Goal: Check status

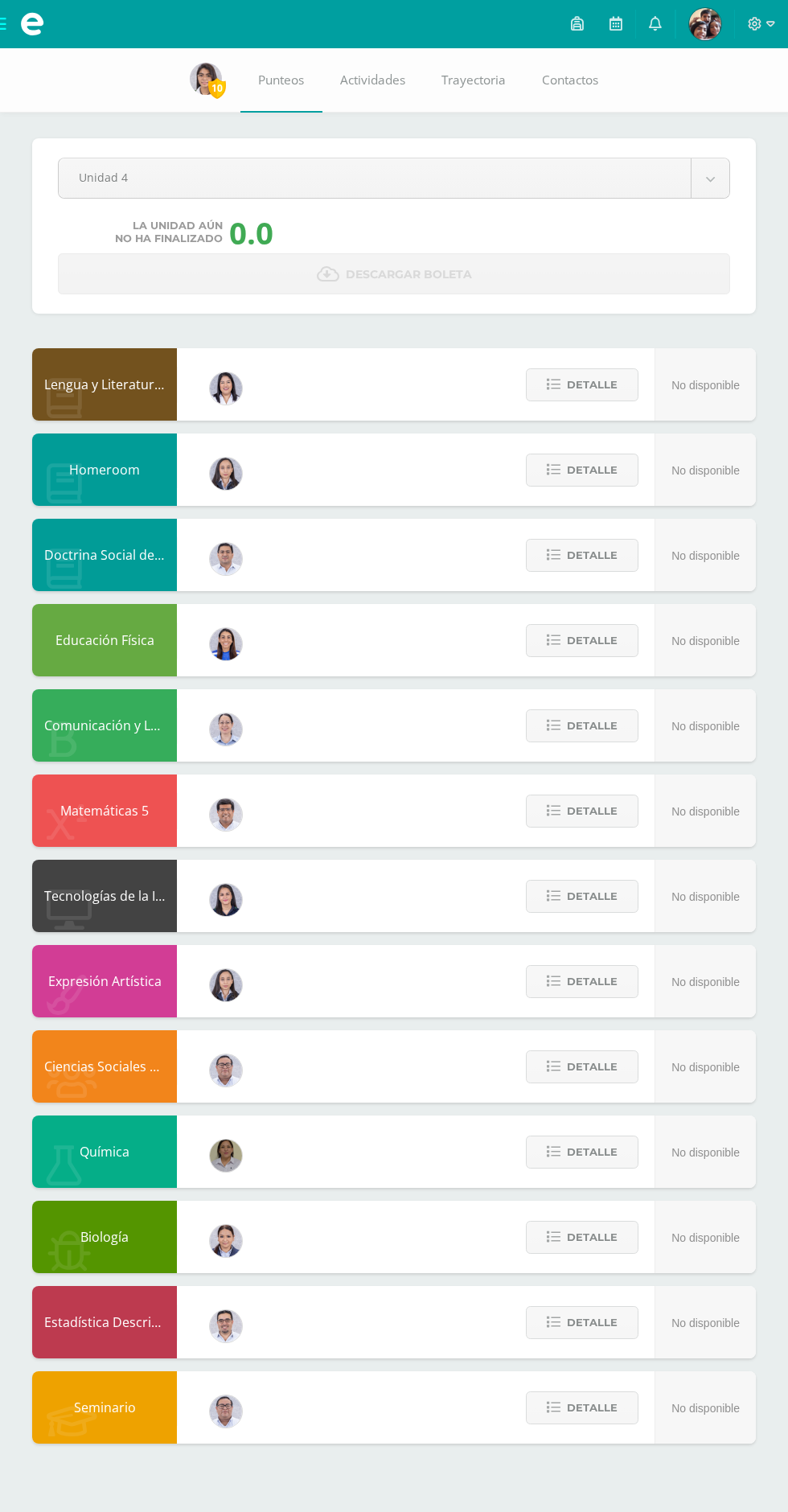
click at [154, 189] on body "Archivos Cerrar panel Configuración Cerrar sesión [PERSON_NAME] Mi Perfil Aviso…" at bounding box center [394, 737] width 788 height 1476
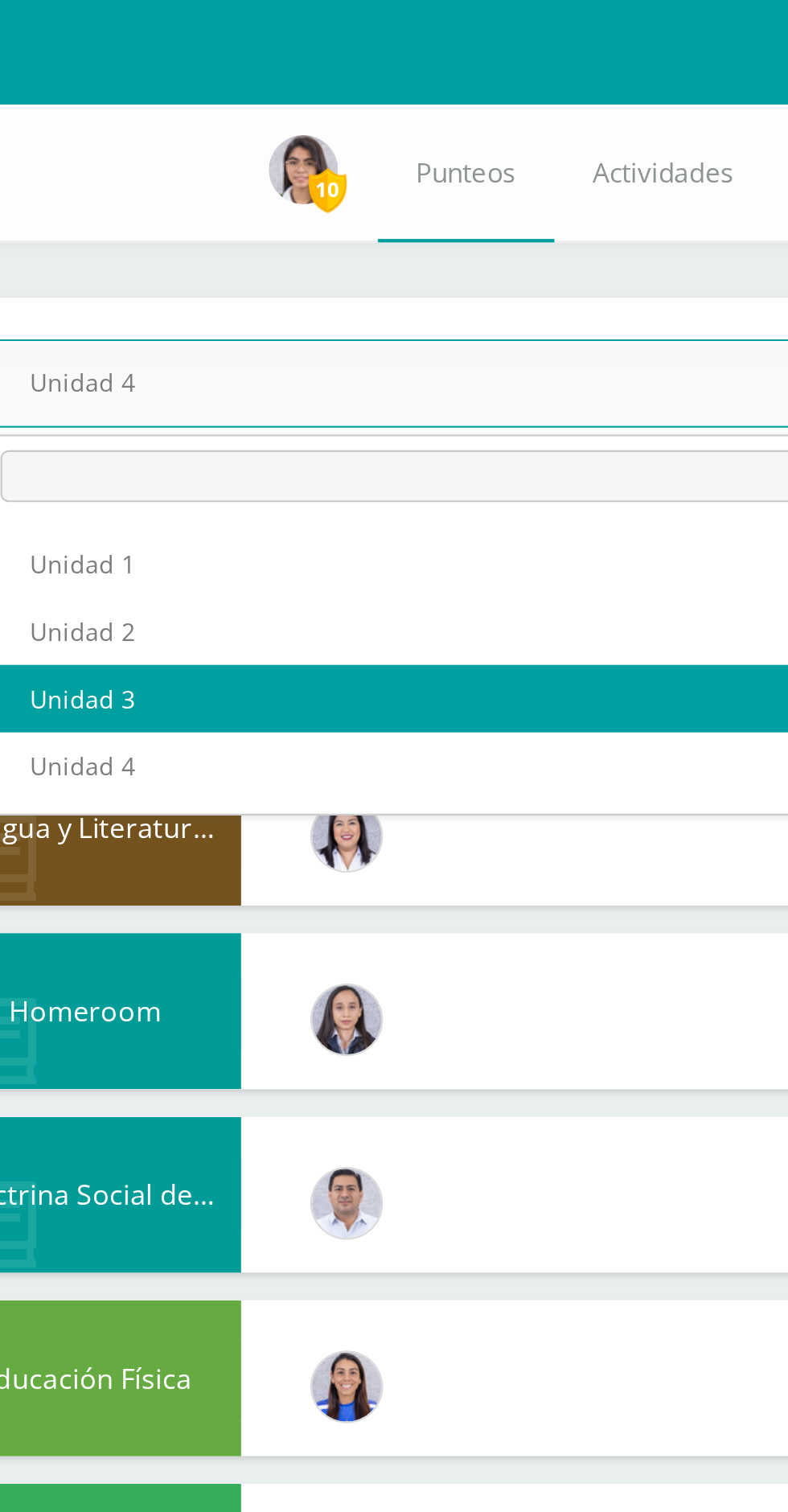
select select "Unidad 3"
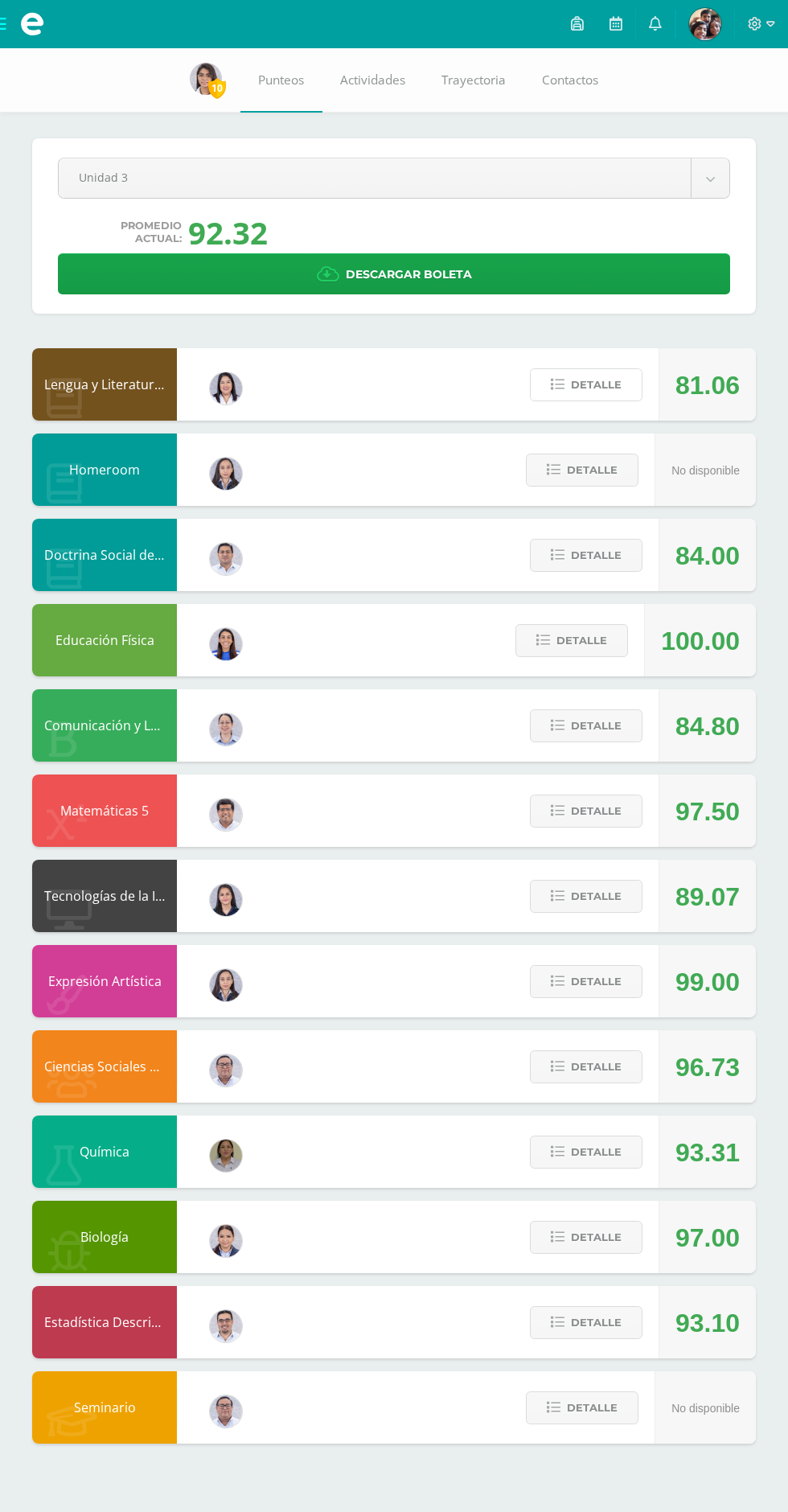
click at [589, 385] on span "Detalle" at bounding box center [596, 384] width 51 height 29
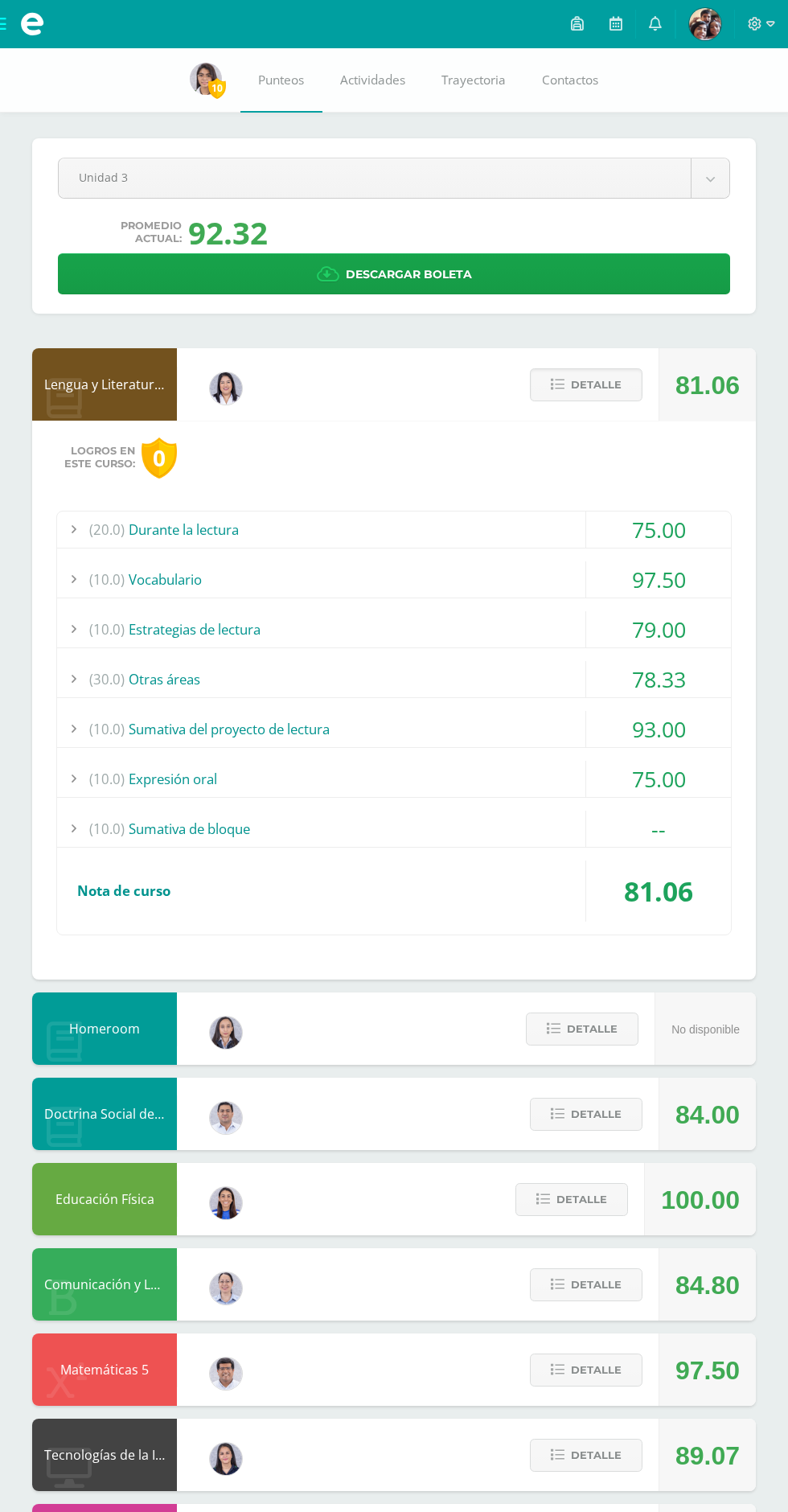
click at [113, 528] on span "(20.0)" at bounding box center [107, 529] width 36 height 36
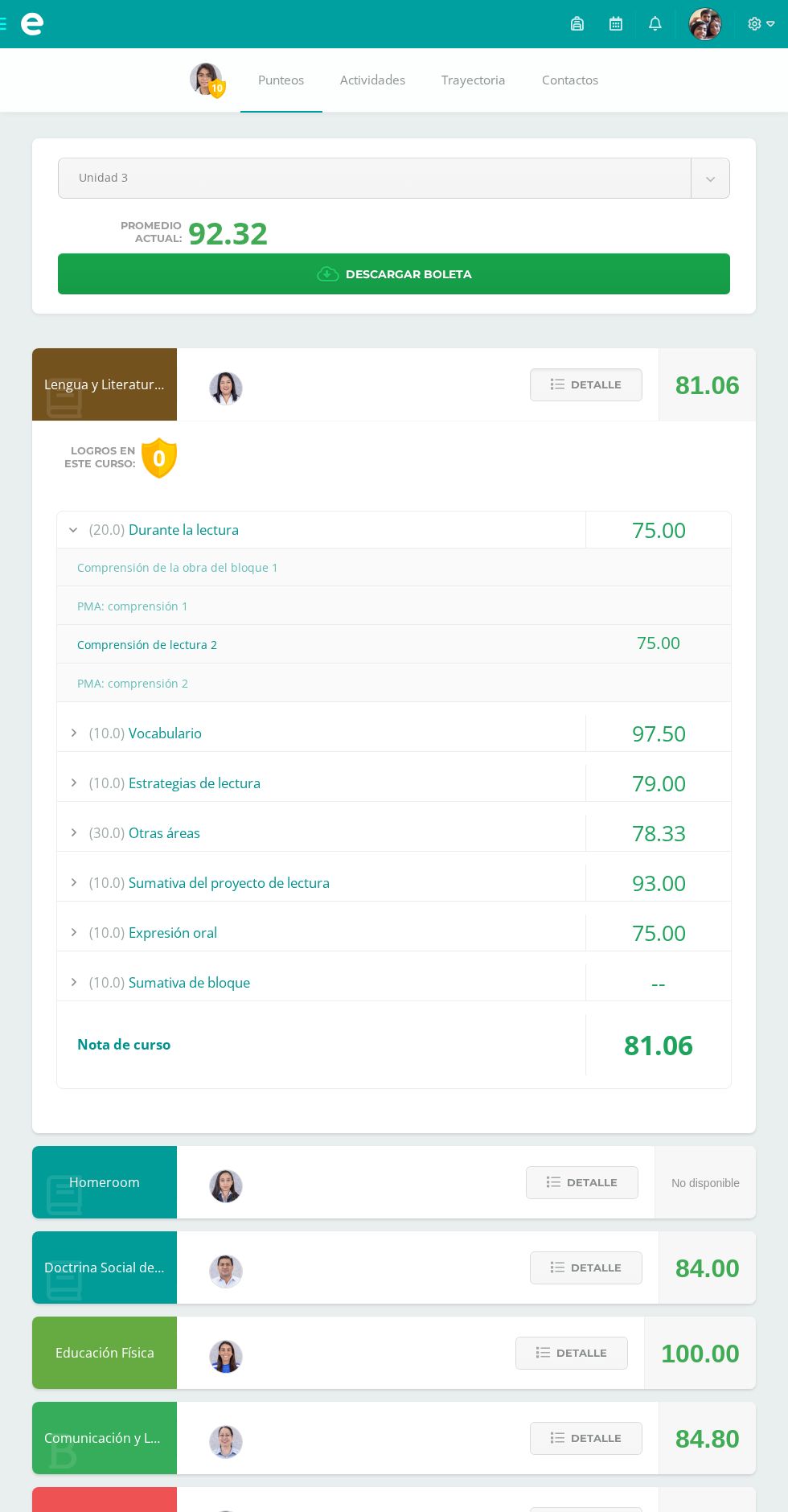
click at [105, 526] on span "(20.0)" at bounding box center [107, 529] width 36 height 36
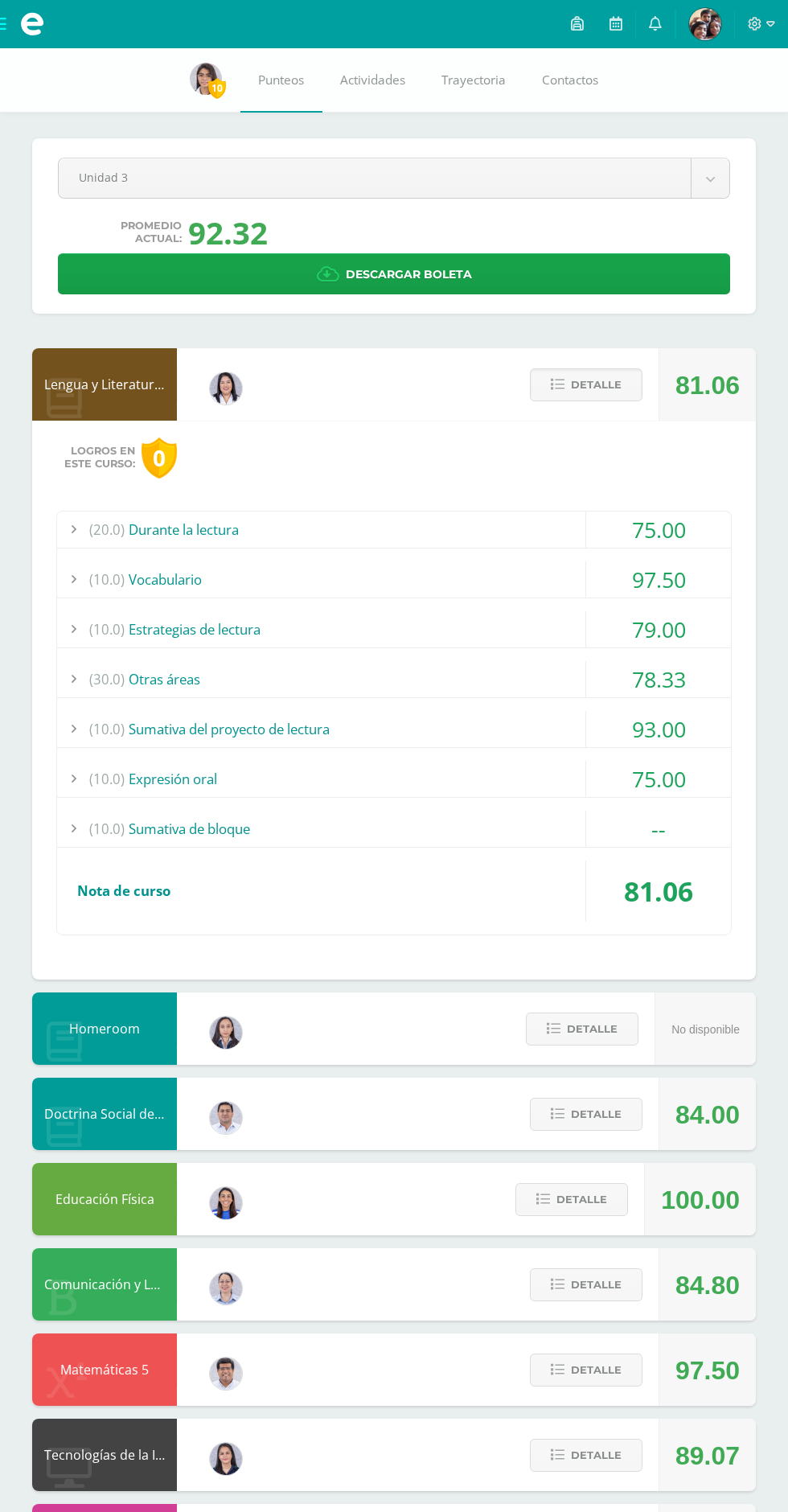
click at [106, 583] on span "(10.0)" at bounding box center [107, 579] width 36 height 36
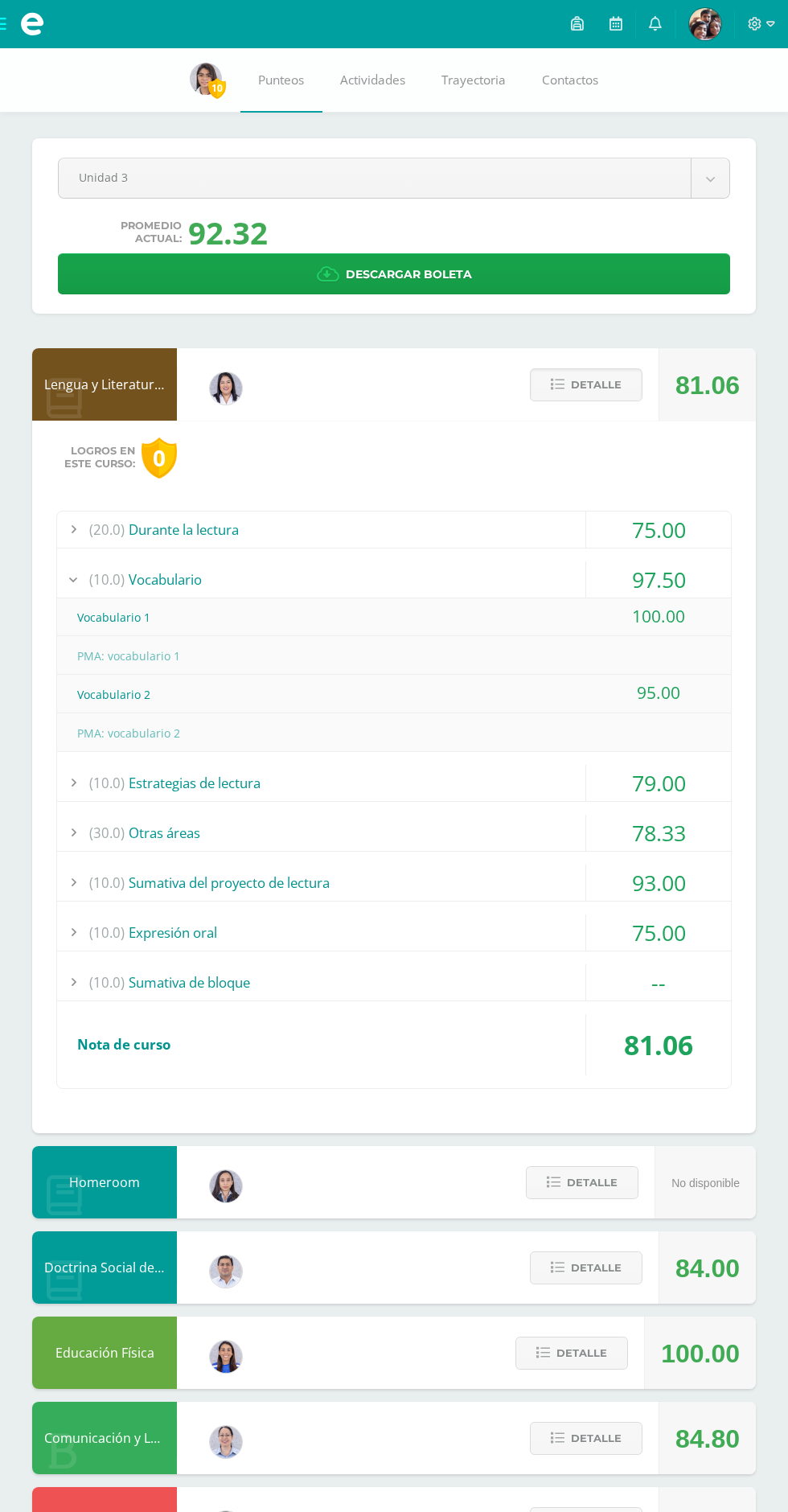
click at [107, 569] on span "(10.0)" at bounding box center [107, 579] width 36 height 36
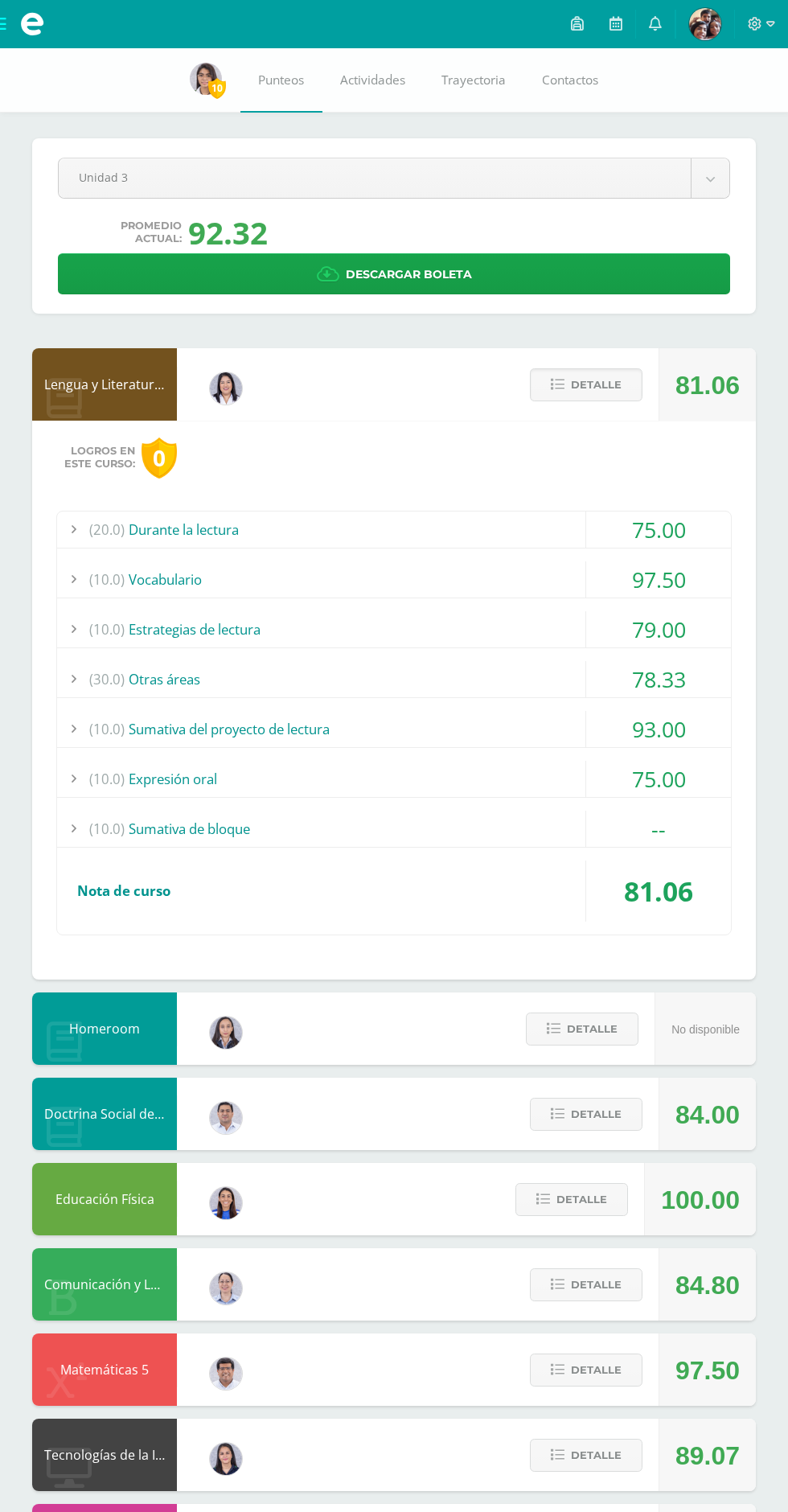
click at [111, 625] on span "(10.0)" at bounding box center [107, 629] width 36 height 36
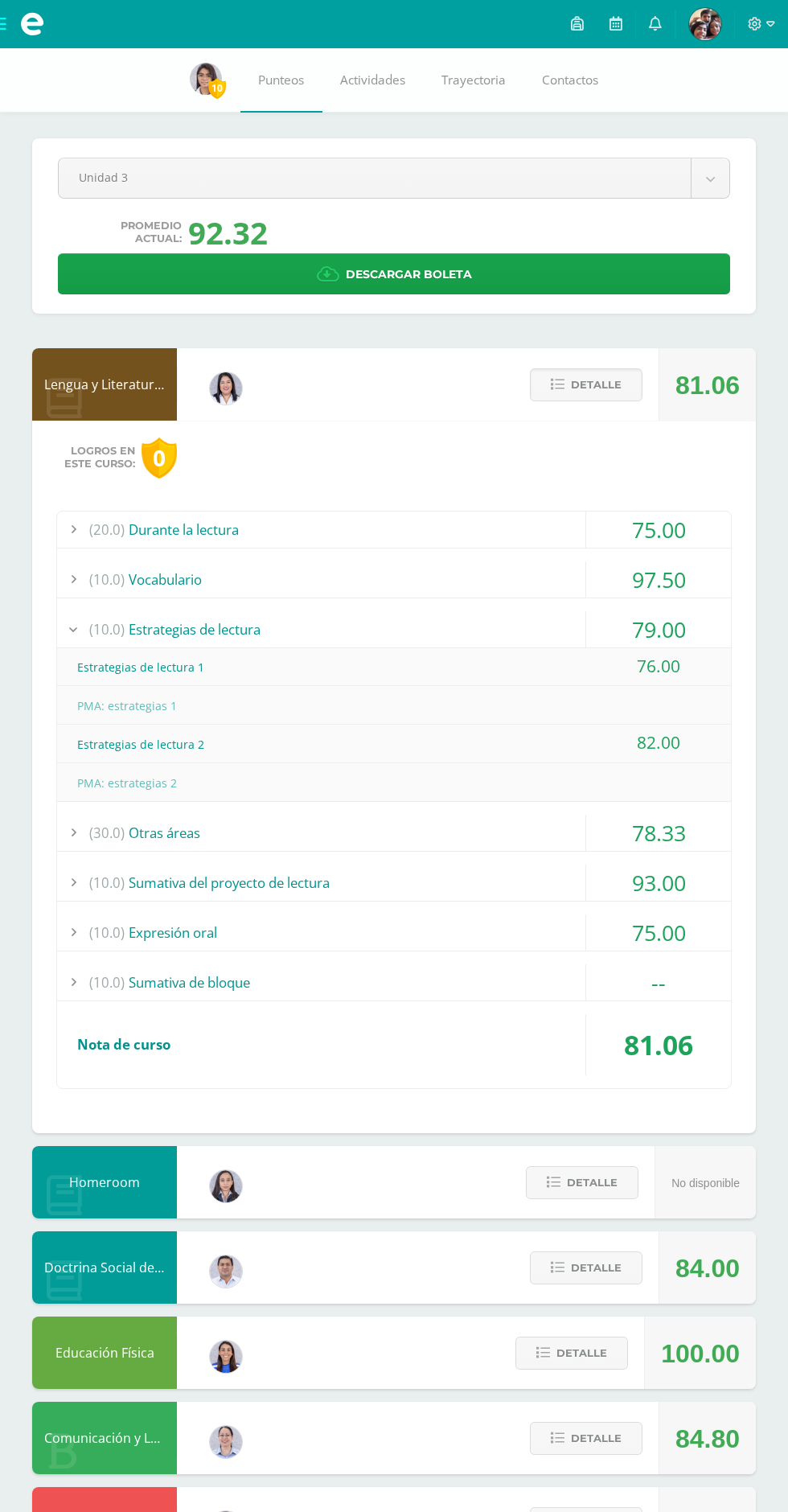
click at [123, 622] on span "(10.0)" at bounding box center [107, 629] width 36 height 36
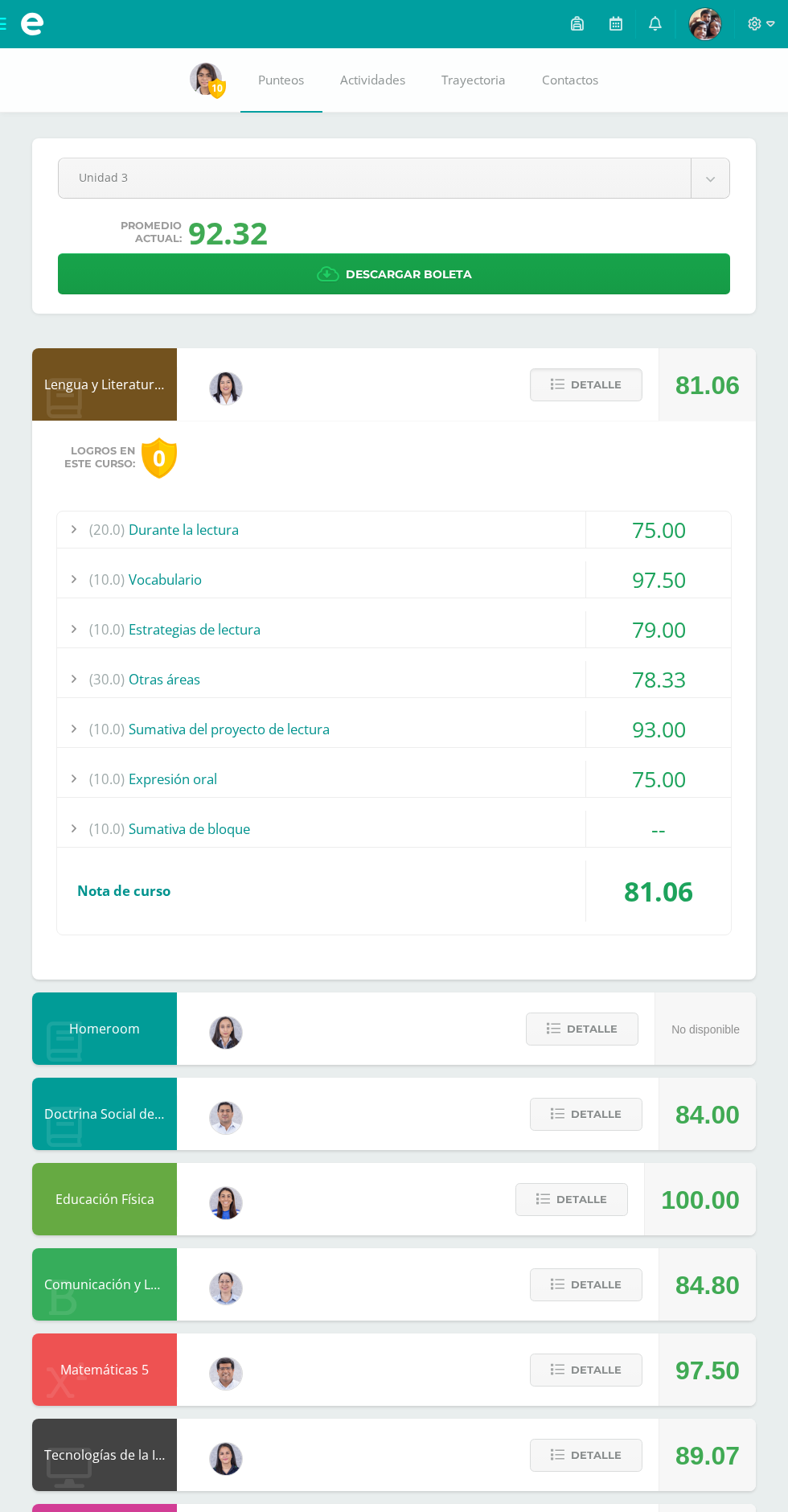
click at [117, 685] on span "(30.0)" at bounding box center [107, 679] width 36 height 36
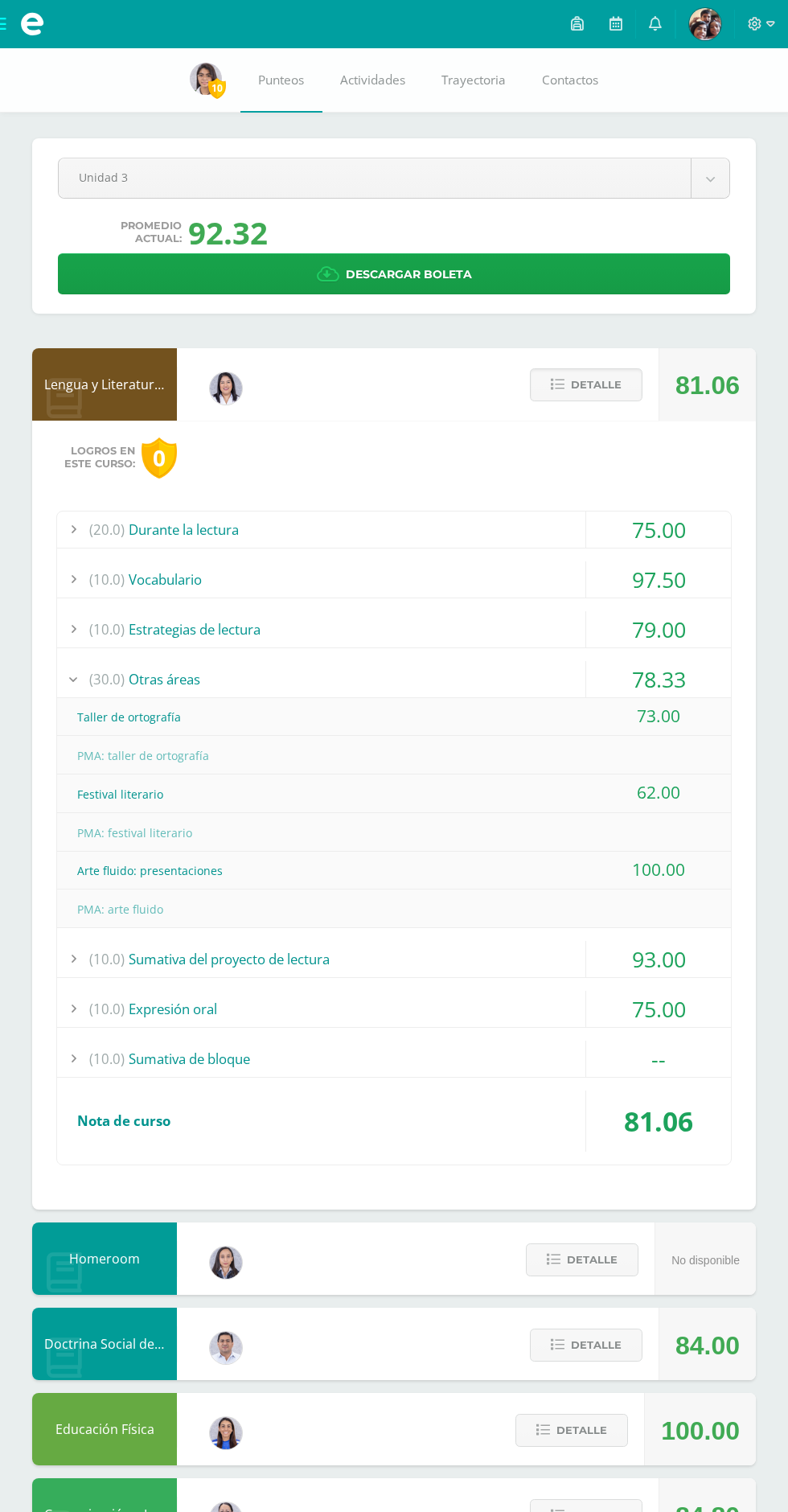
click at [155, 667] on div "(30.0) Otras áreas" at bounding box center [394, 679] width 674 height 36
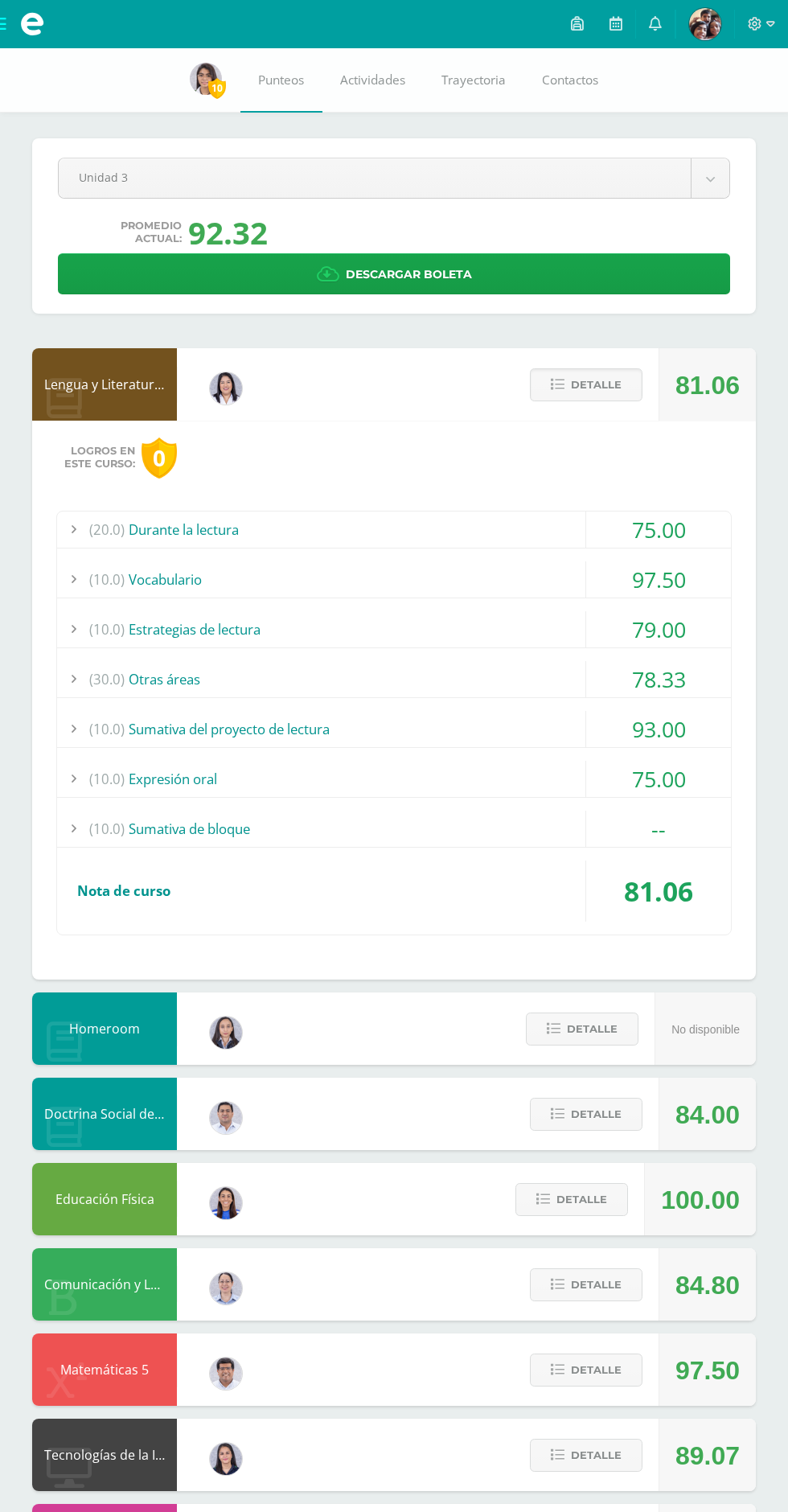
click at [139, 720] on div "(10.0) Sumativa del proyecto de lectura" at bounding box center [394, 728] width 674 height 36
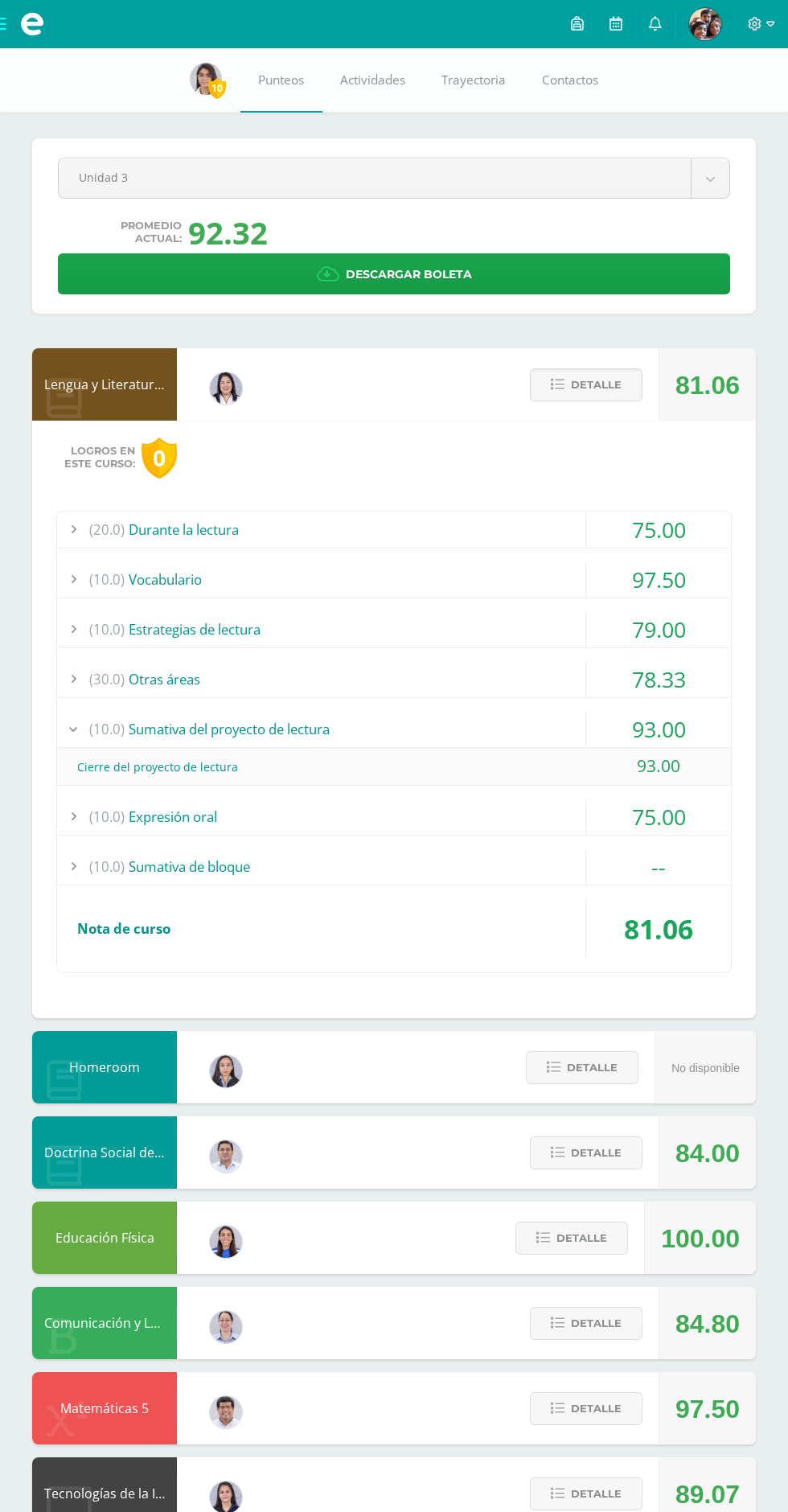
click at [171, 732] on div "(10.0) Sumativa del proyecto de lectura" at bounding box center [394, 728] width 674 height 36
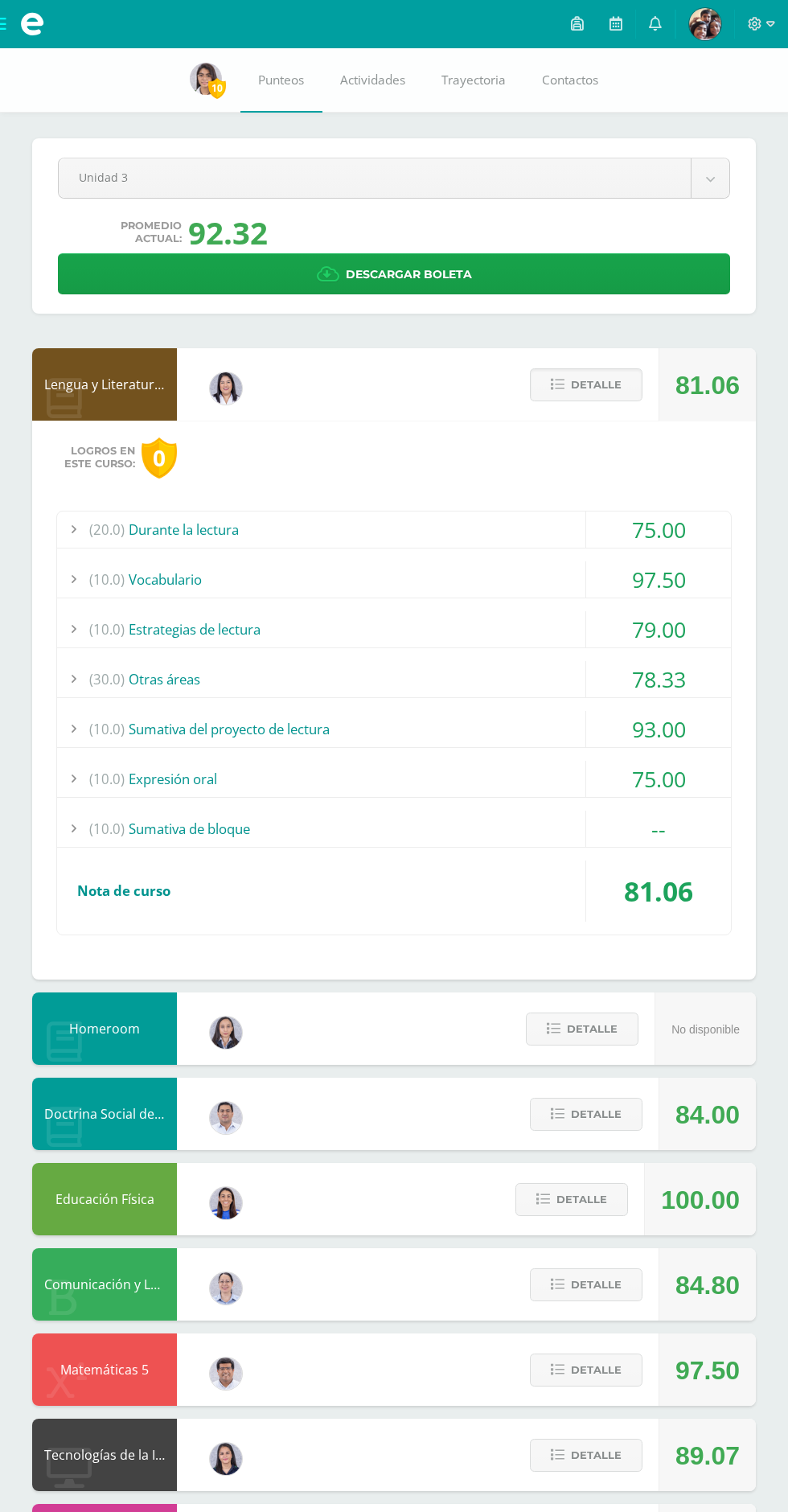
click at [189, 776] on div "(10.0) Expresión oral" at bounding box center [394, 778] width 674 height 36
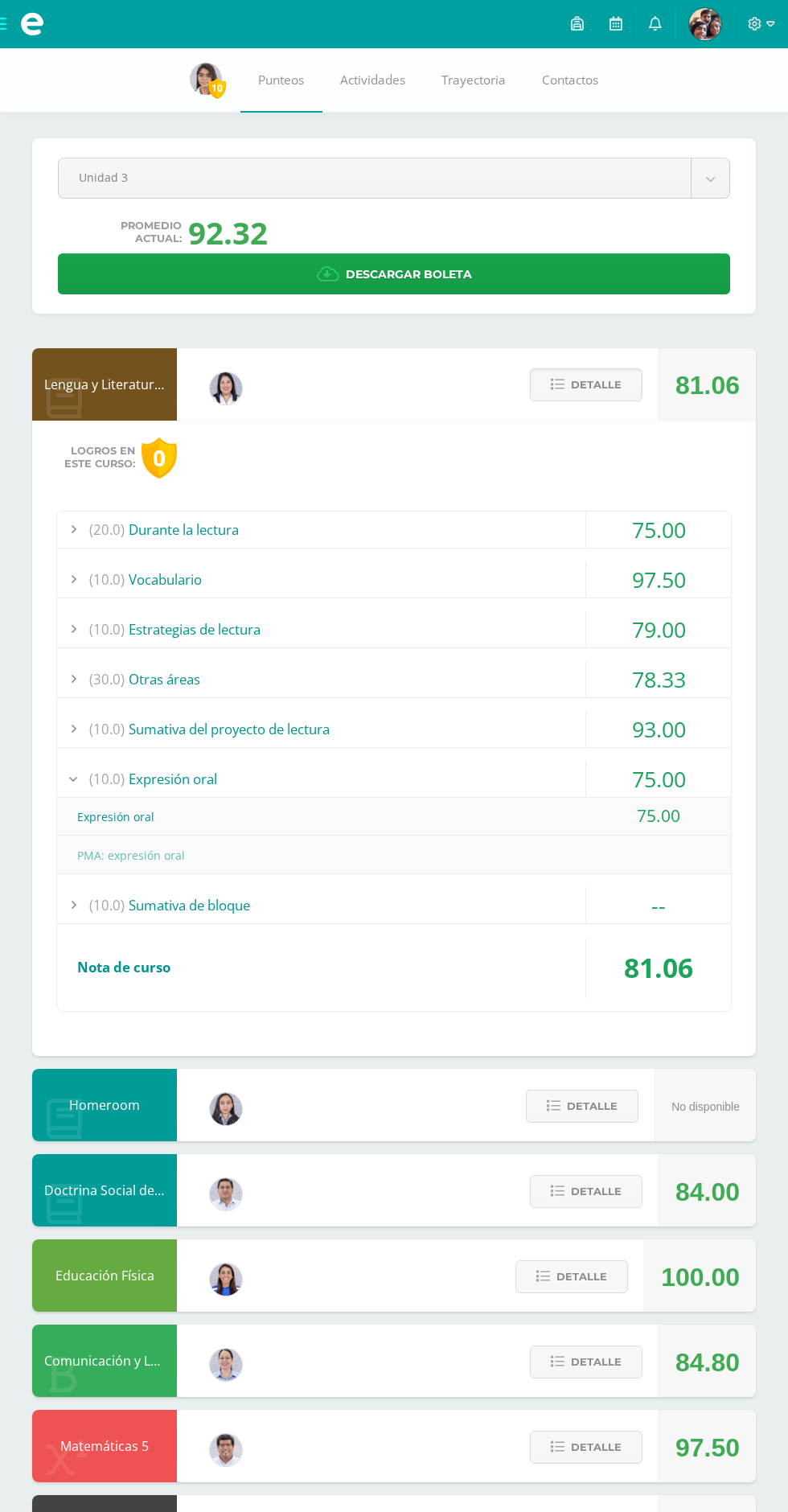
click at [180, 768] on div "(10.0) Expresión oral" at bounding box center [394, 778] width 674 height 36
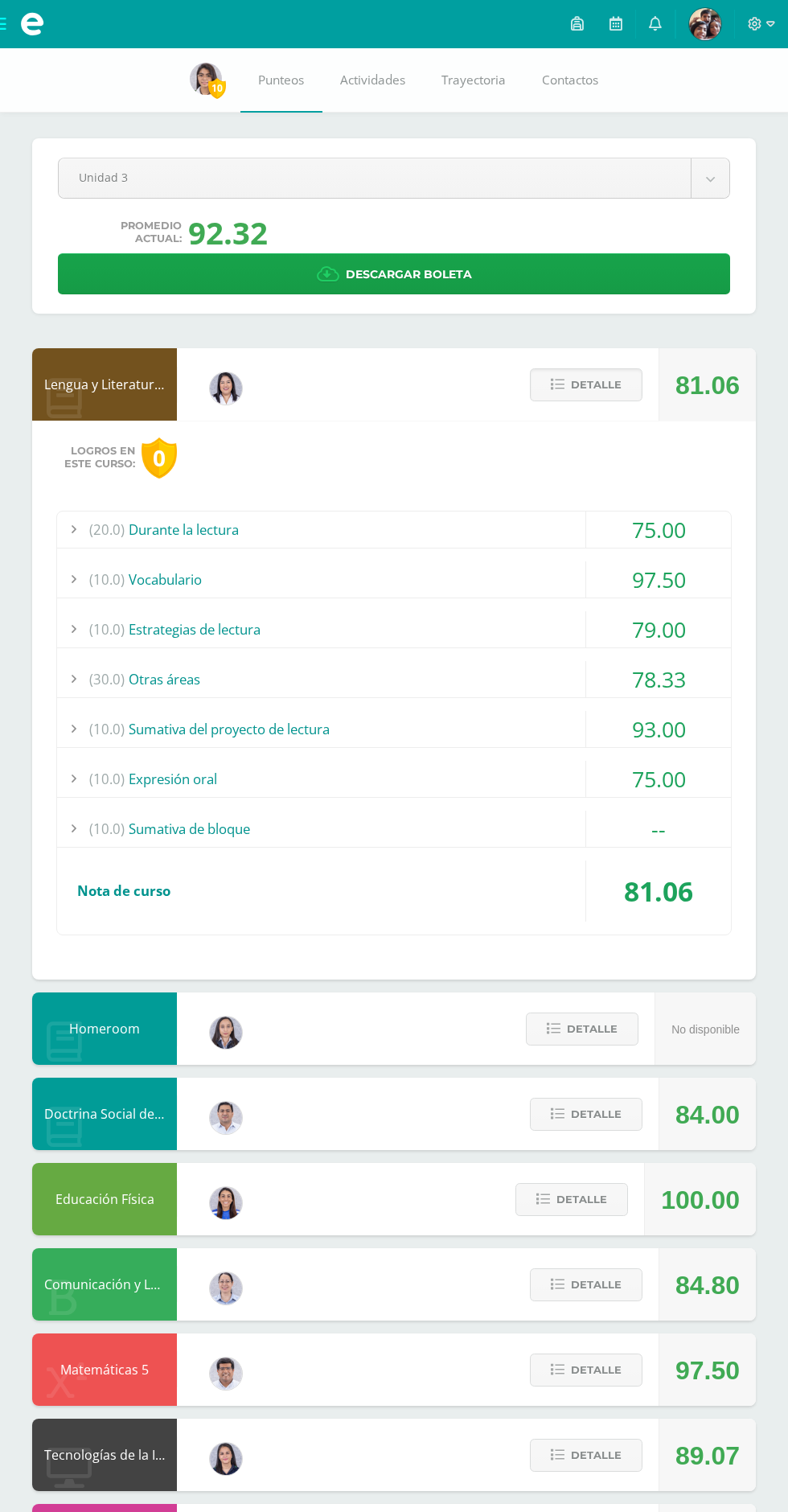
click at [696, 28] on img at bounding box center [705, 24] width 32 height 32
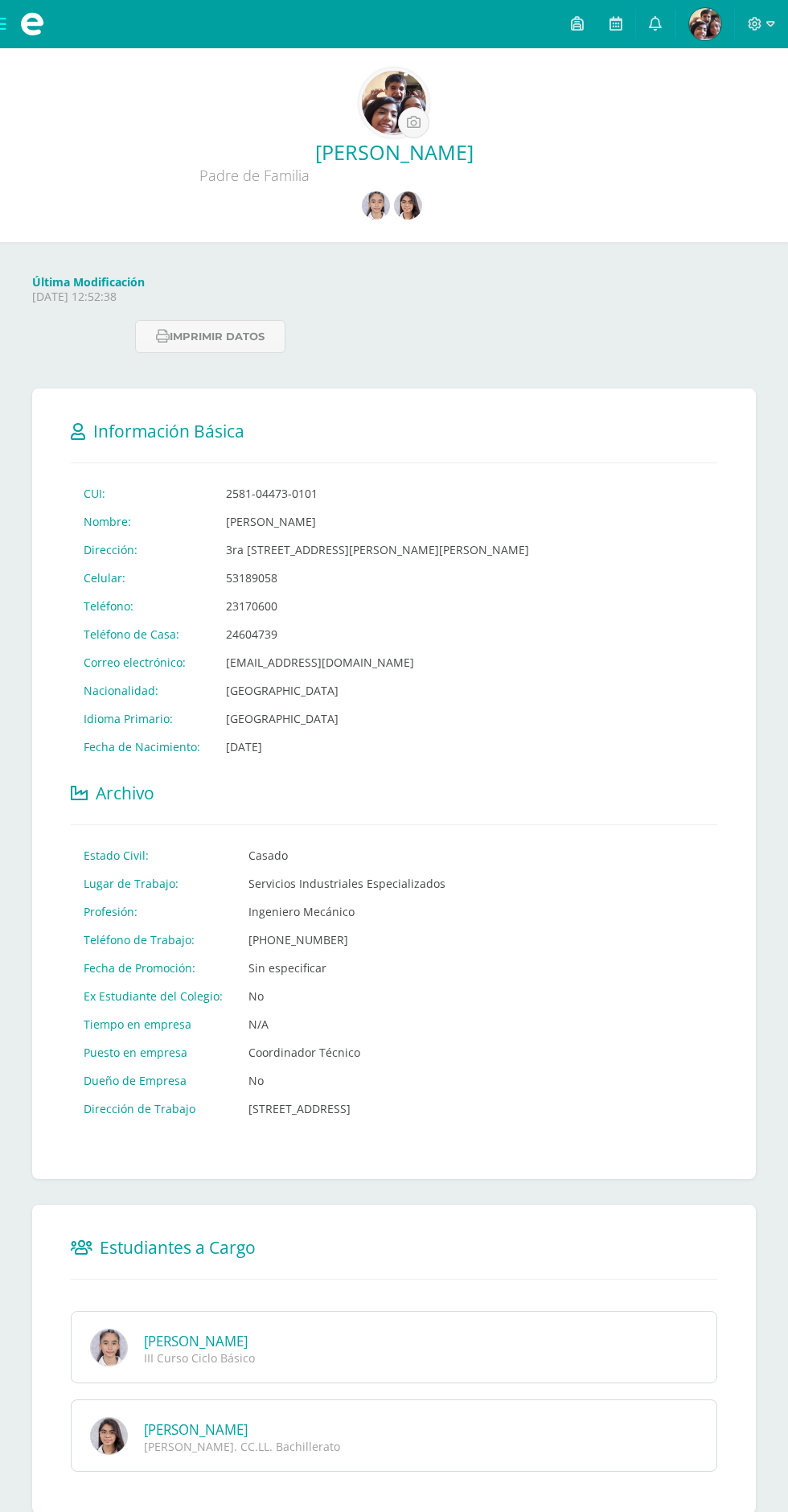
click at [362, 206] on img at bounding box center [376, 205] width 28 height 28
click at [379, 201] on img at bounding box center [376, 205] width 28 height 28
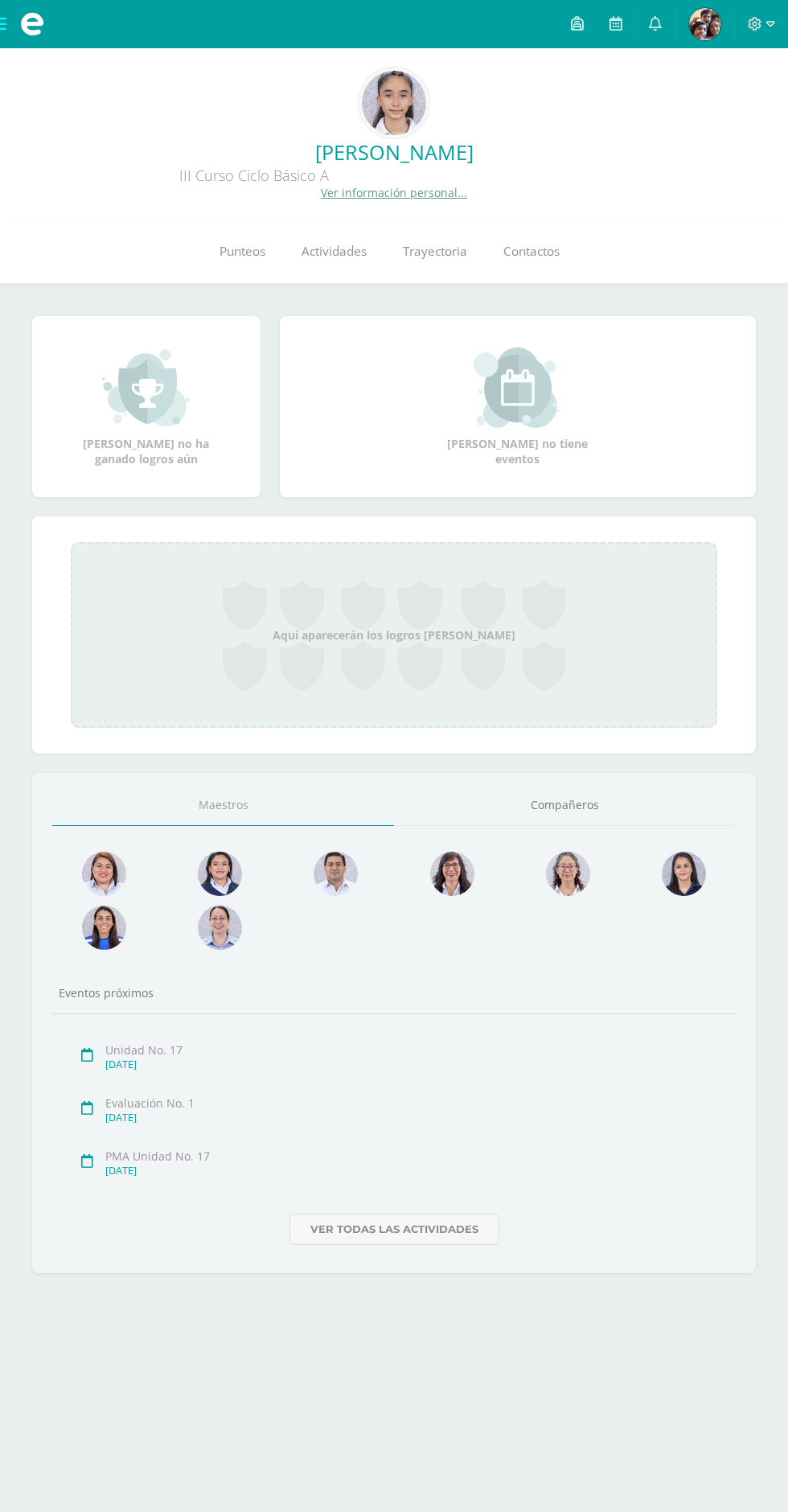
click at [236, 253] on span "Punteos" at bounding box center [243, 251] width 46 height 17
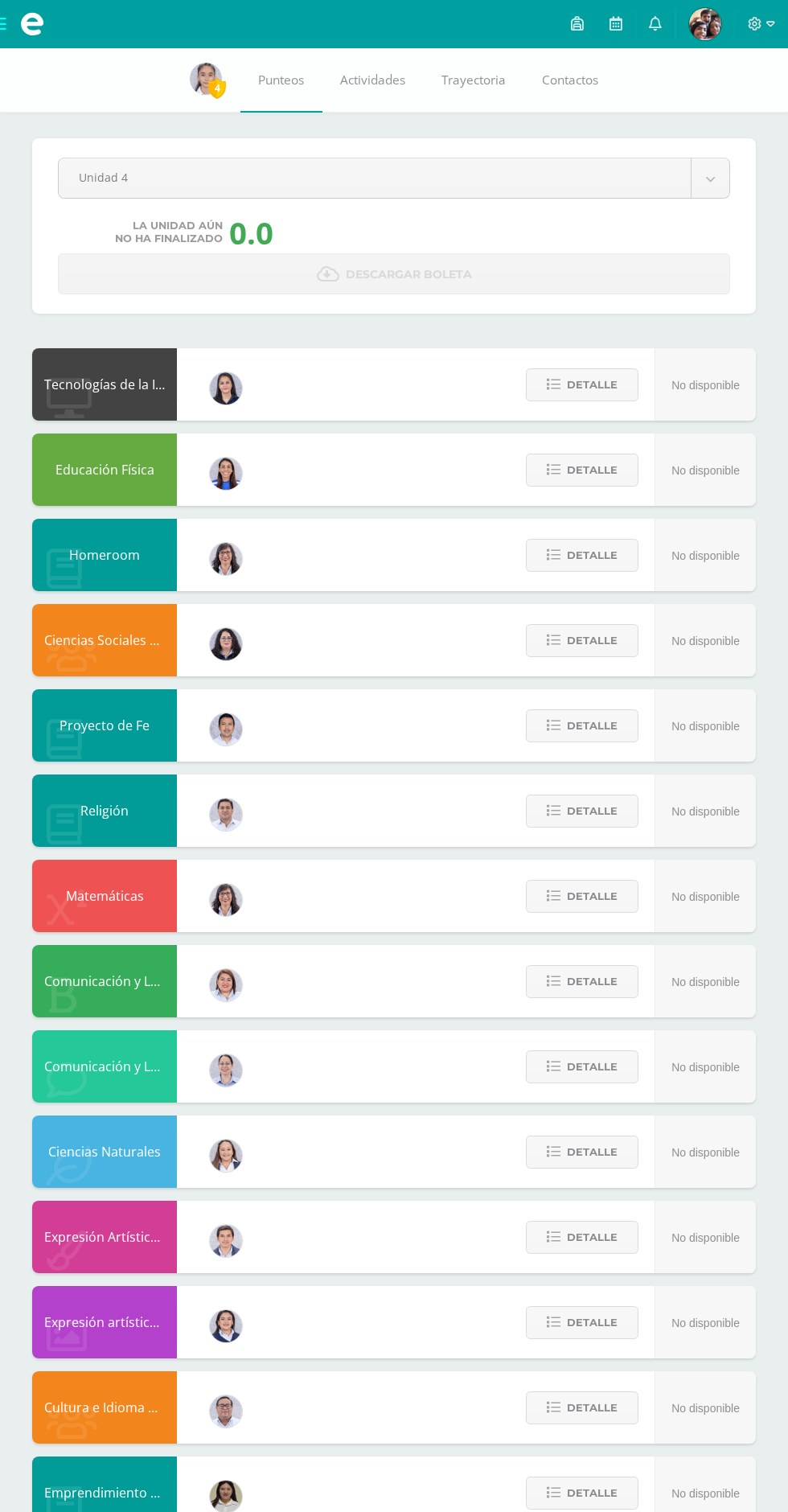
click at [255, 187] on body "Archivos Cerrar panel Configuración Cerrar sesión [PERSON_NAME] Mi Perfil Aviso…" at bounding box center [394, 823] width 788 height 1646
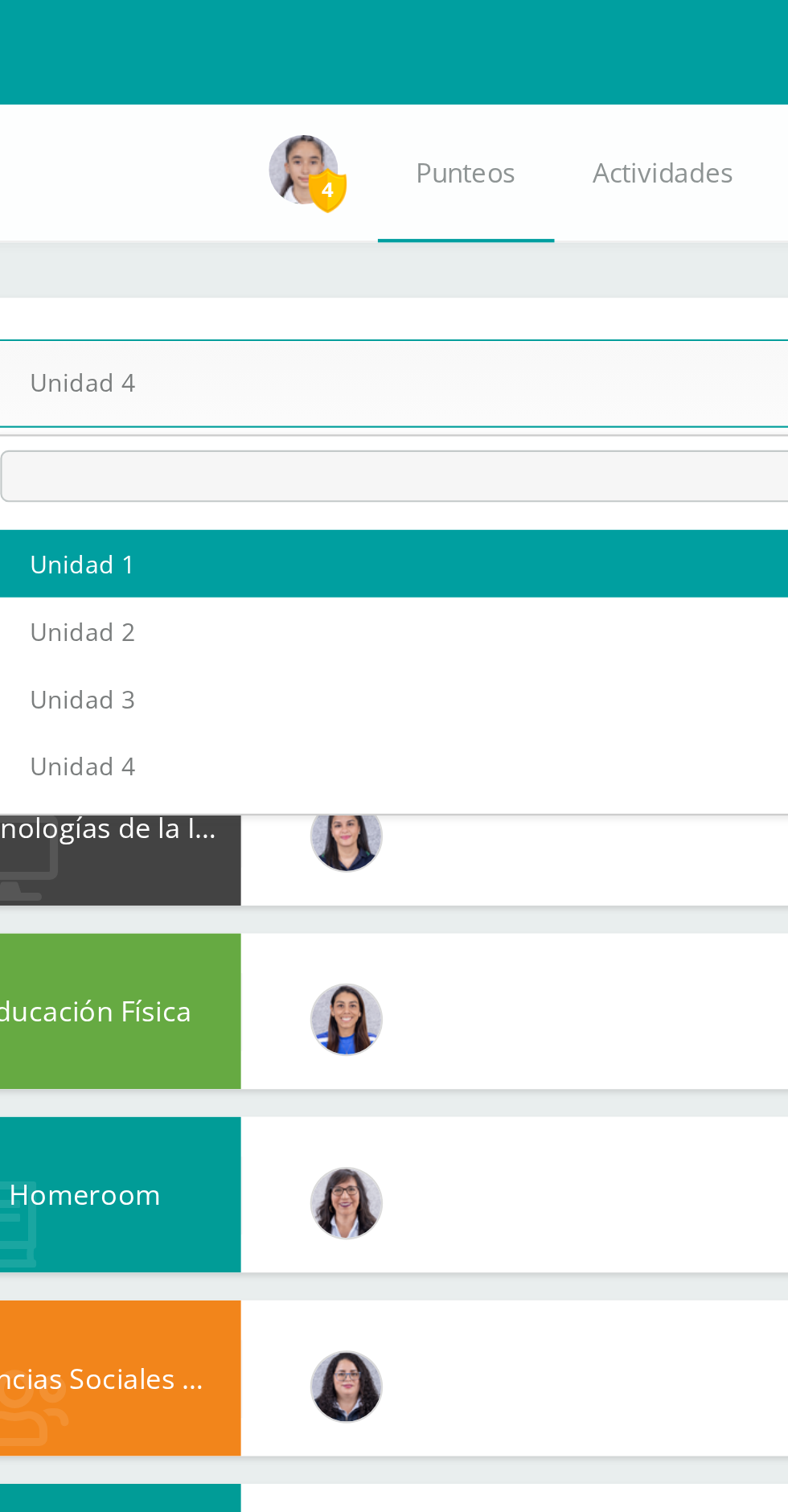
select select "Unidad 1"
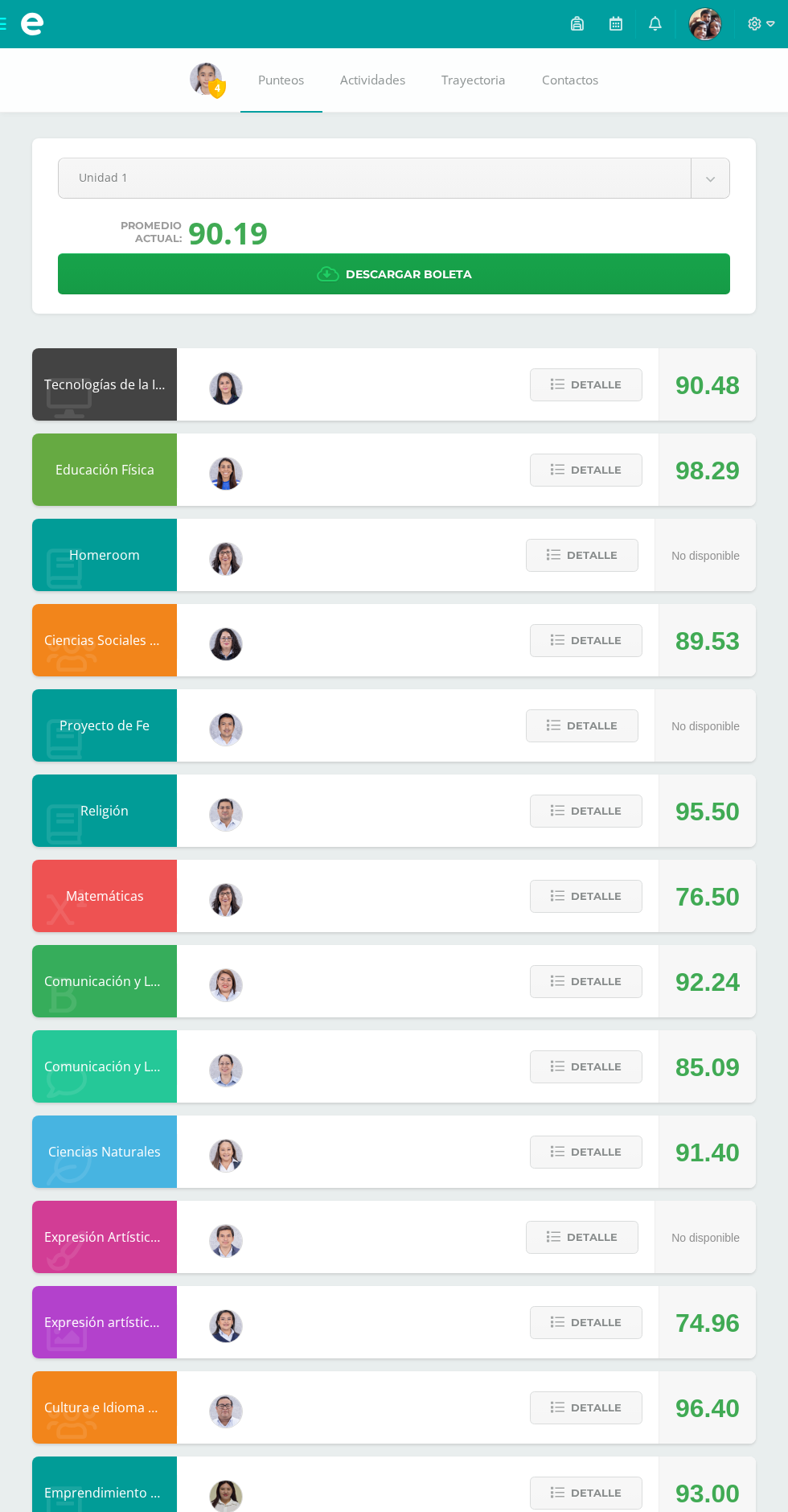
click at [205, 183] on body "Archivos Cerrar panel Configuración Cerrar sesión [PERSON_NAME] Mi Perfil Aviso…" at bounding box center [394, 823] width 788 height 1646
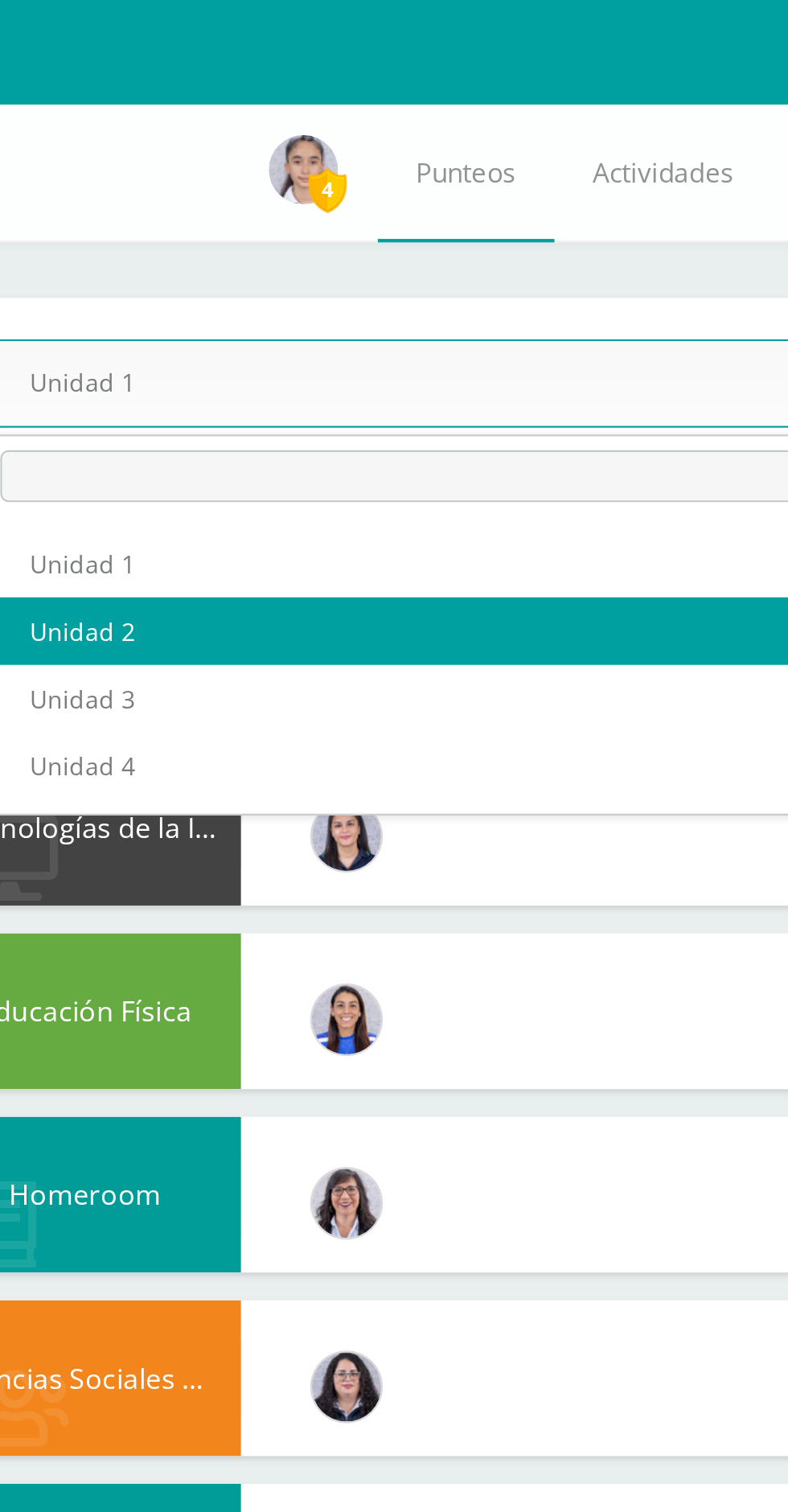
select select "Unidad 2"
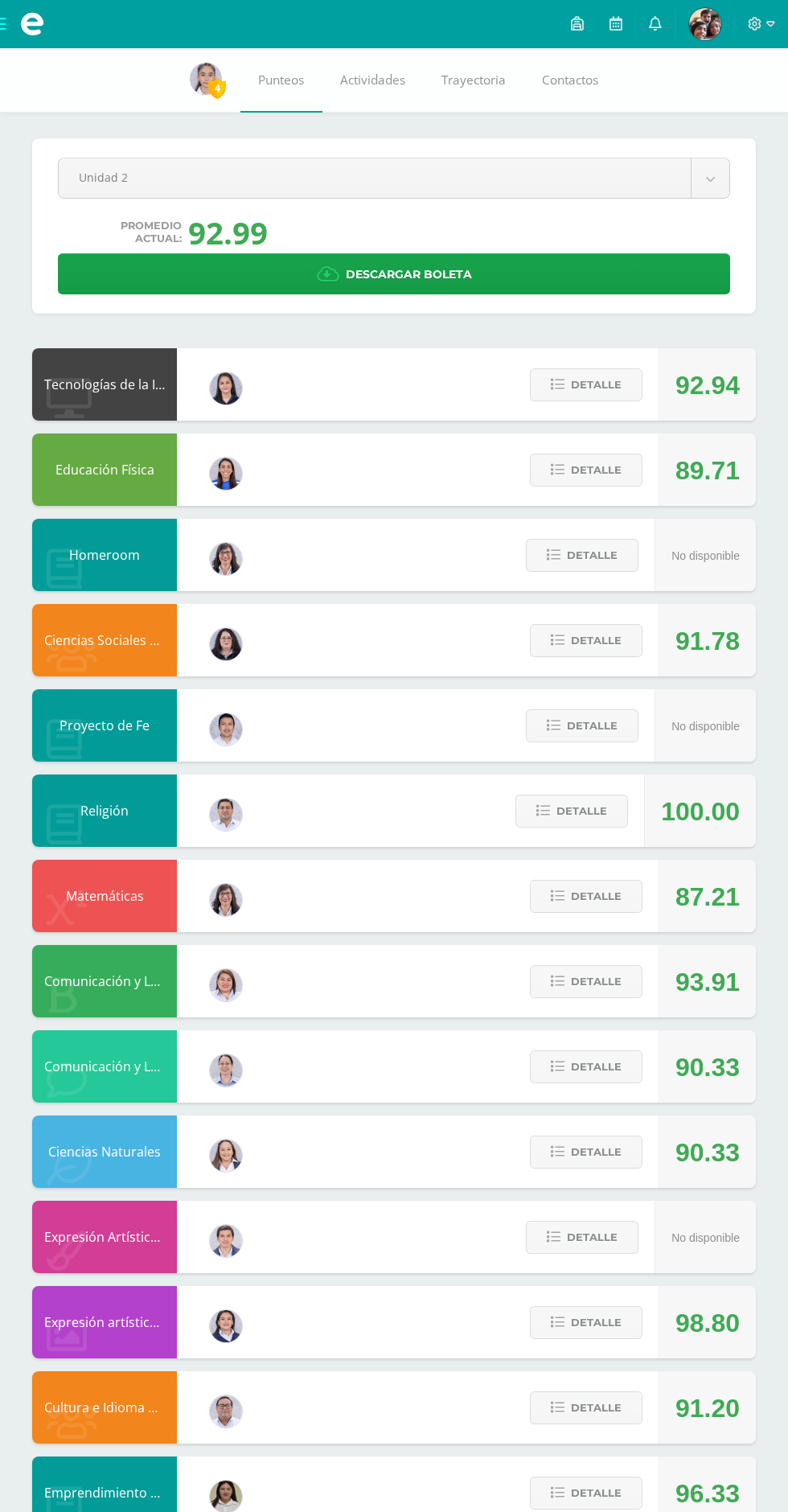
click at [137, 158] on body "Archivos Cerrar panel Configuración Cerrar sesión [PERSON_NAME] Mi Perfil Aviso…" at bounding box center [394, 823] width 788 height 1646
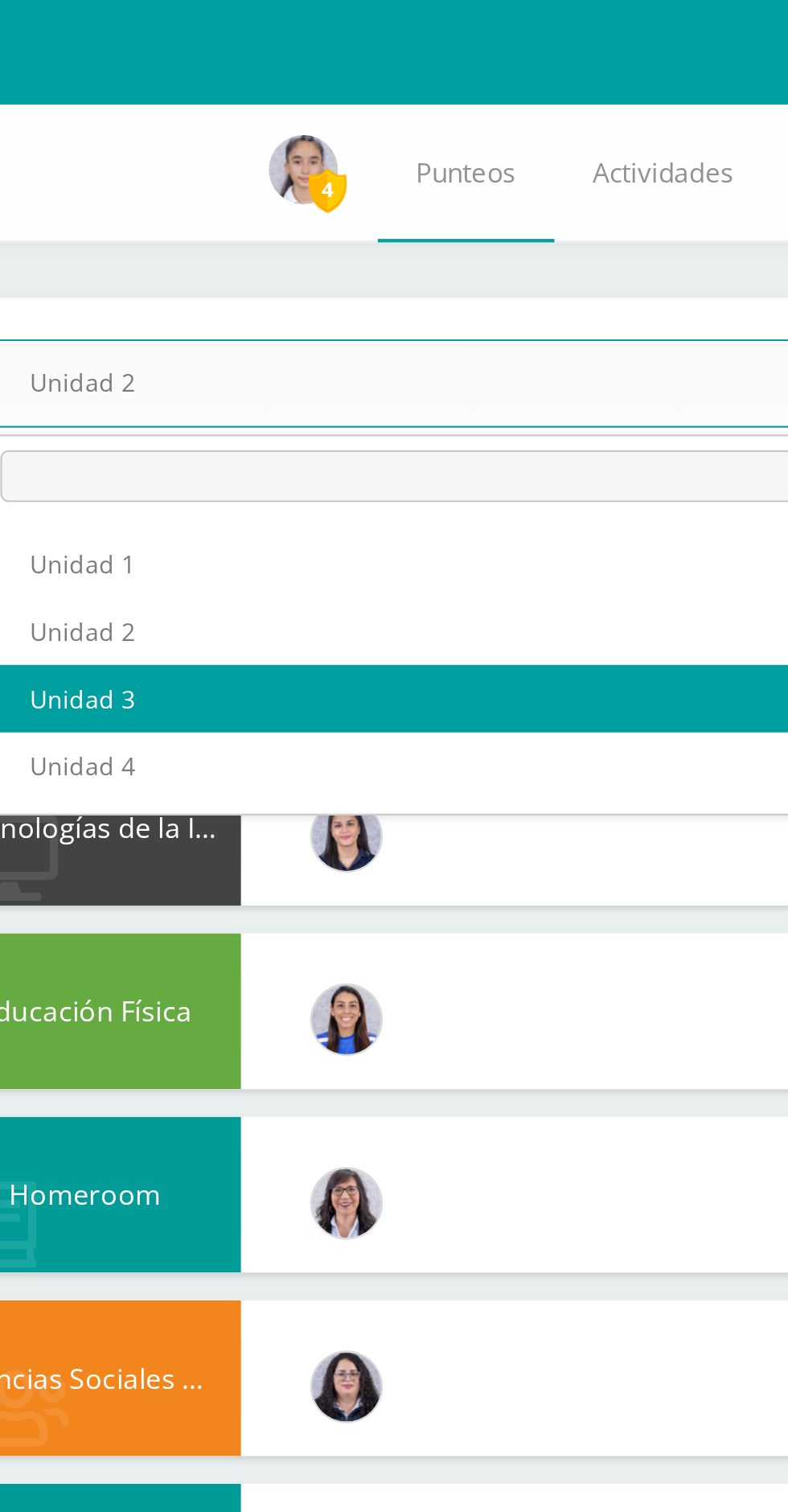
select select "Unidad 3"
